Goal: Navigation & Orientation: Find specific page/section

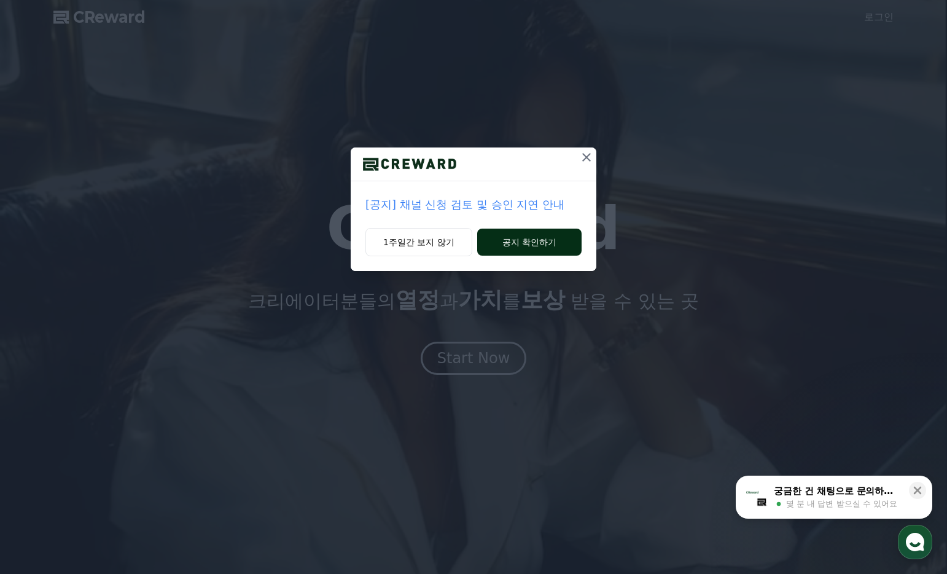
click at [555, 228] on div "1주일간 보지 않기 공지 확인하기" at bounding box center [474, 249] width 246 height 43
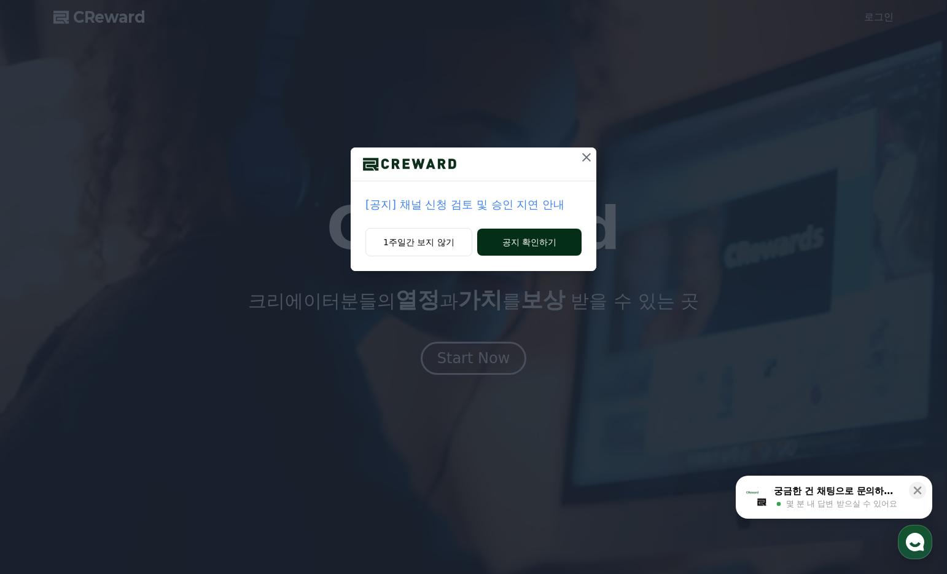
click at [549, 237] on button "공지 확인하기" at bounding box center [529, 241] width 104 height 27
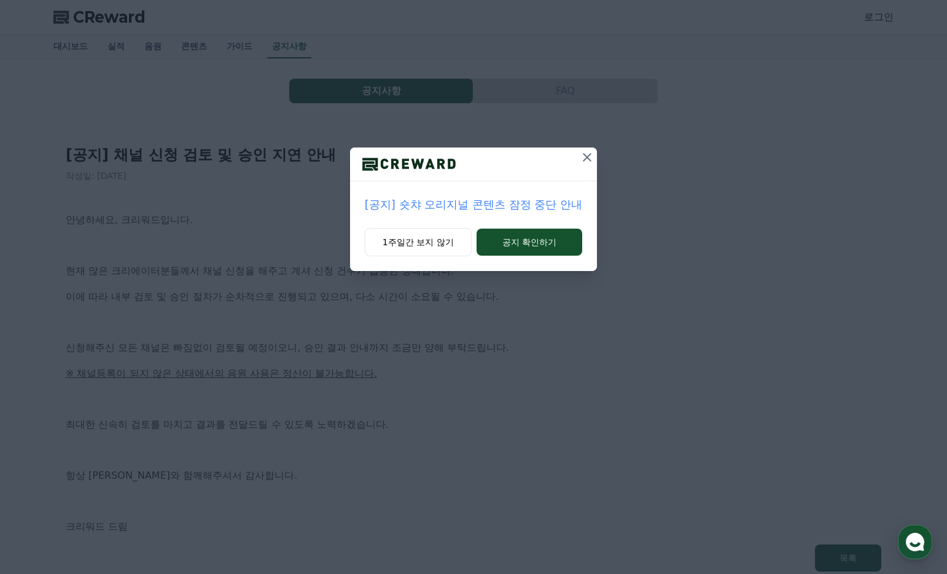
click at [588, 150] on icon at bounding box center [587, 157] width 15 height 15
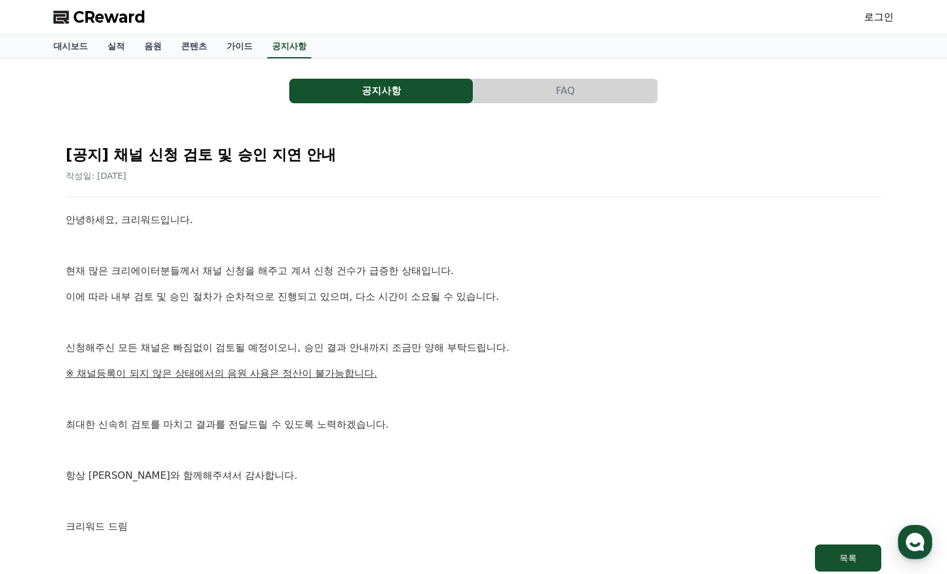
click at [101, 15] on span "CReward" at bounding box center [109, 17] width 72 height 20
click at [74, 41] on link "대시보드" at bounding box center [71, 46] width 54 height 23
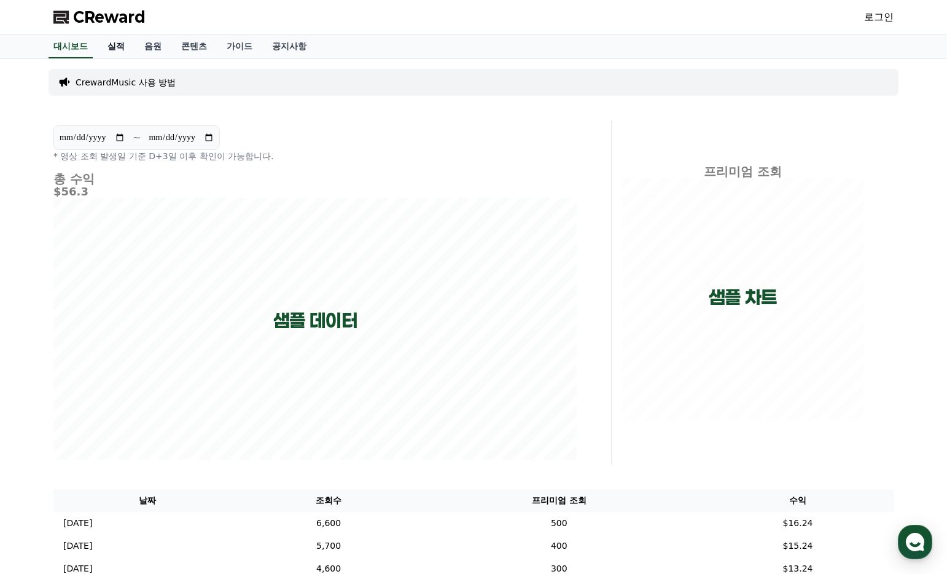
click at [112, 51] on link "실적" at bounding box center [116, 46] width 37 height 23
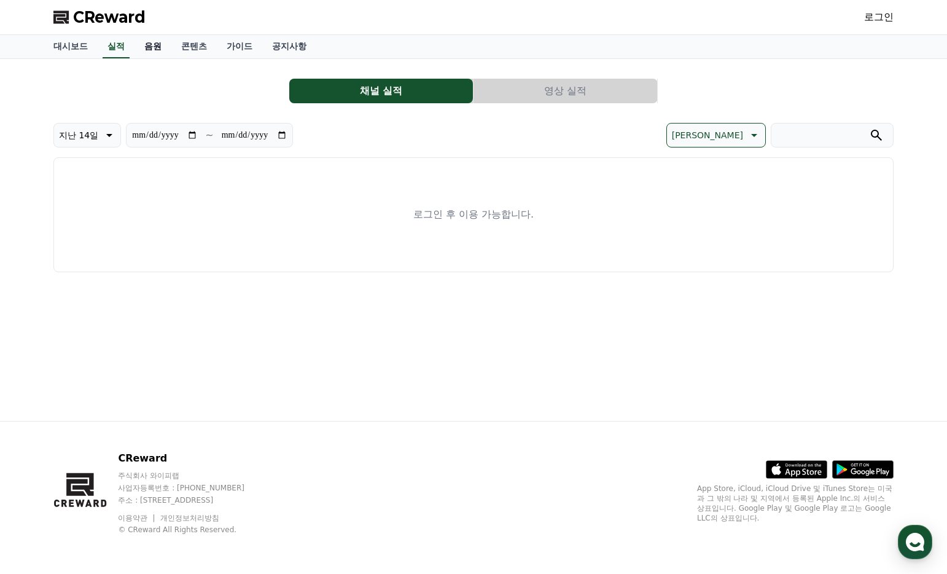
click at [146, 49] on link "음원" at bounding box center [152, 46] width 37 height 23
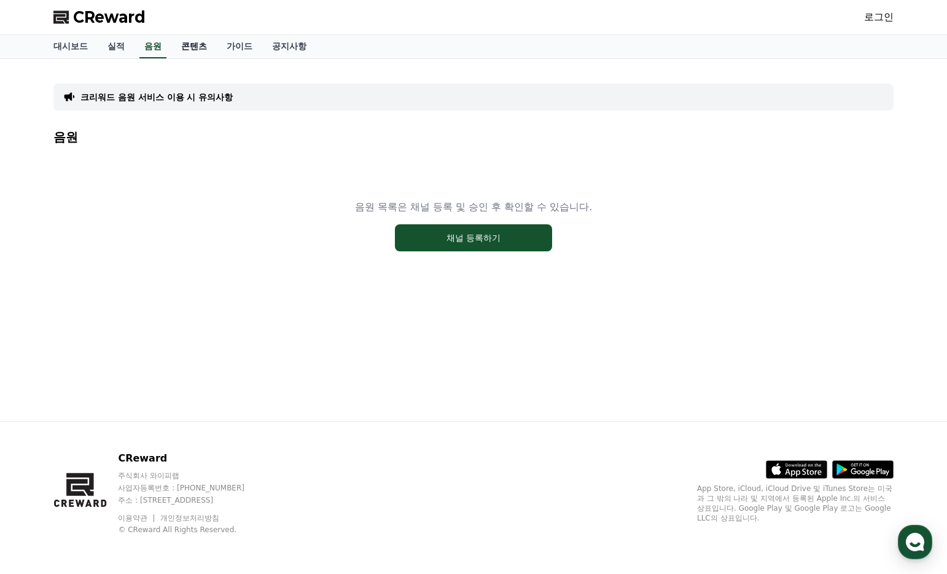
click at [186, 49] on link "콘텐츠" at bounding box center [193, 46] width 45 height 23
